Goal: Task Accomplishment & Management: Manage account settings

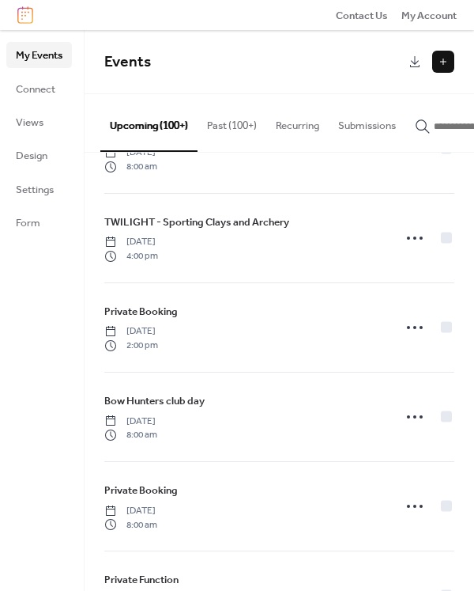
scroll to position [5175, 0]
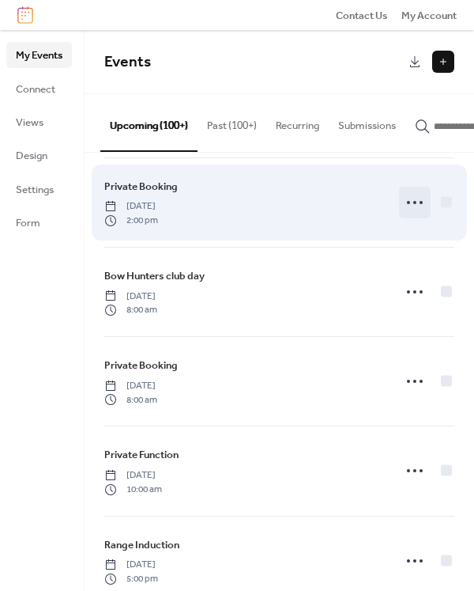
click at [414, 204] on circle at bounding box center [415, 202] width 3 height 3
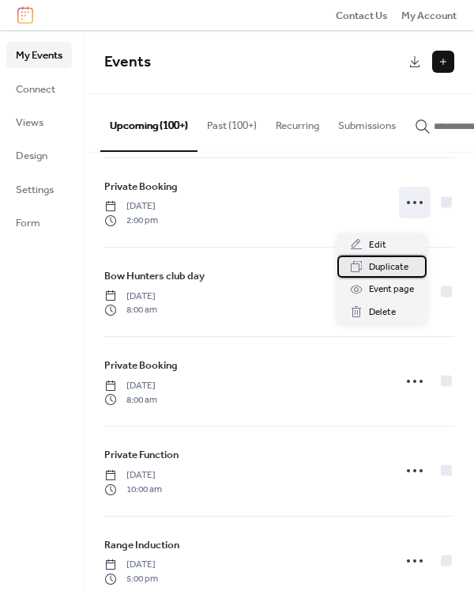
click at [384, 264] on span "Duplicate" at bounding box center [389, 267] width 40 height 16
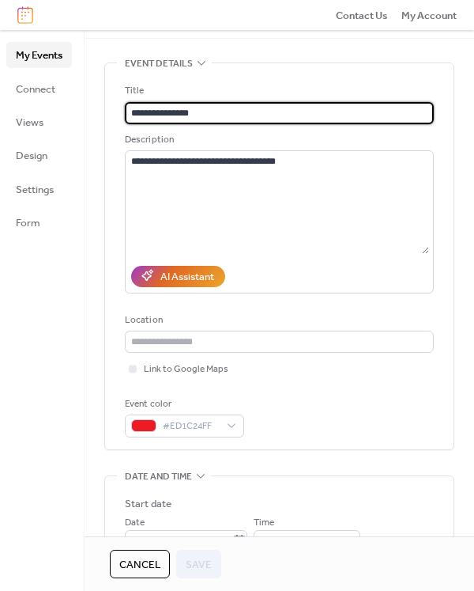
scroll to position [158, 0]
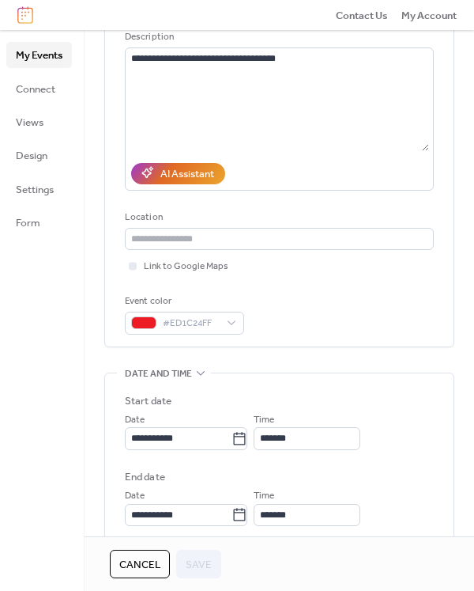
click at [148, 565] on span "Cancel" at bounding box center [139, 565] width 41 height 16
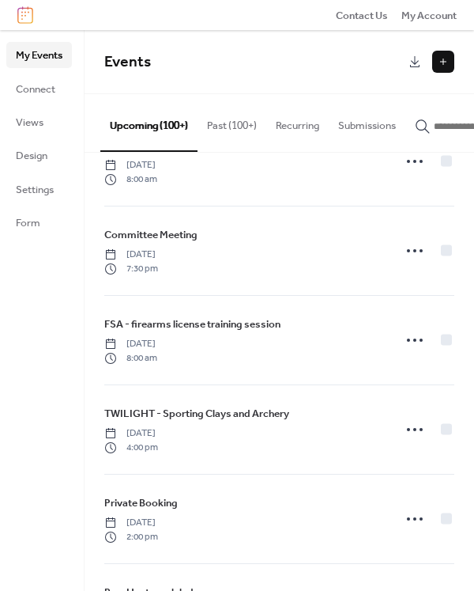
scroll to position [5096, 0]
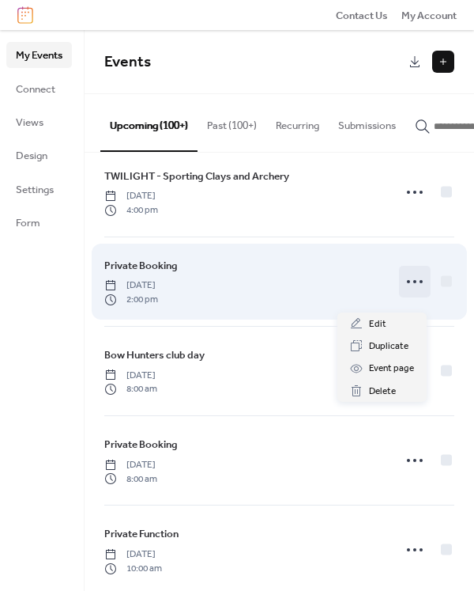
click at [408, 287] on icon at bounding box center [415, 281] width 25 height 25
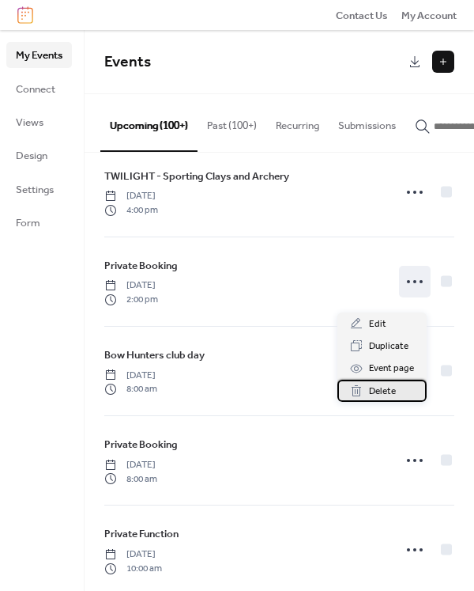
click at [377, 391] on span "Delete" at bounding box center [382, 392] width 27 height 16
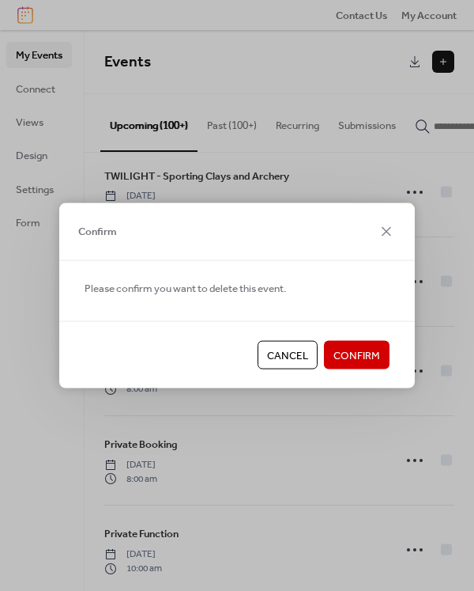
click at [357, 350] on span "Confirm" at bounding box center [357, 356] width 47 height 16
